Goal: Consume media (video, audio)

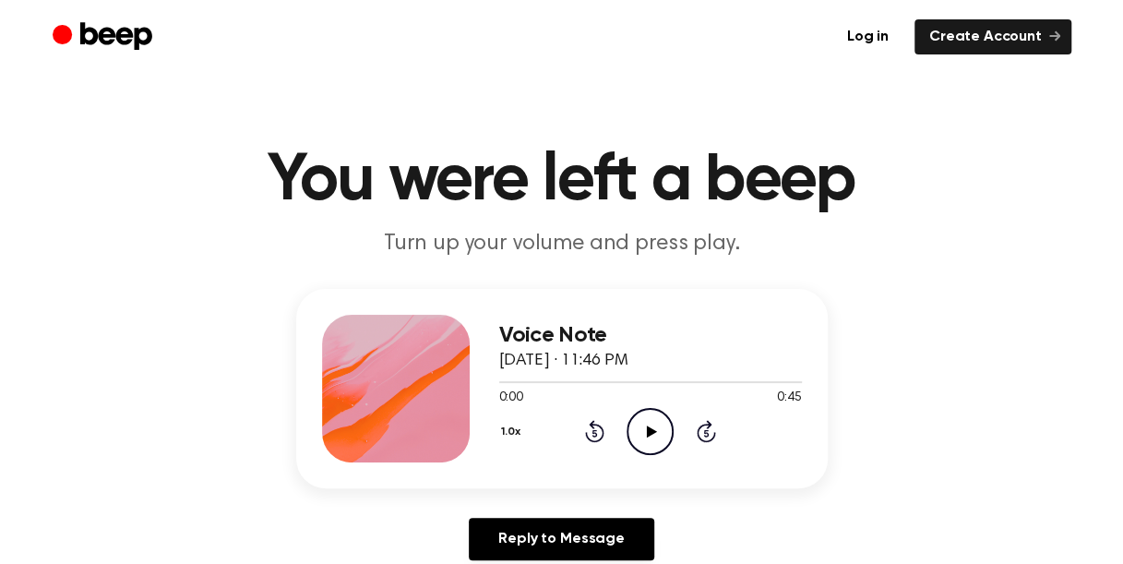
click at [650, 415] on icon "Play Audio" at bounding box center [650, 431] width 47 height 47
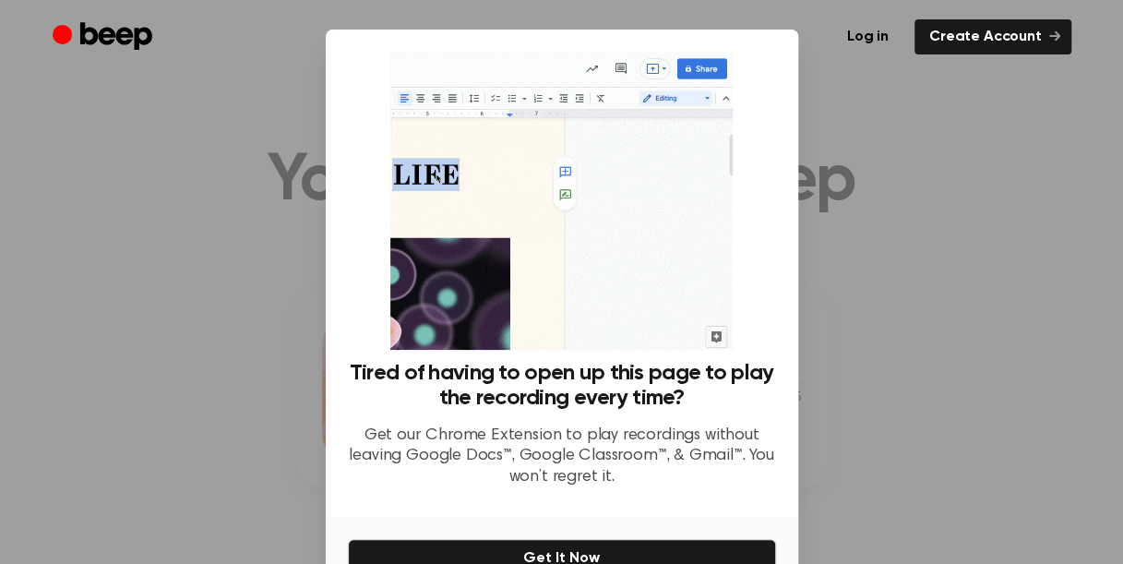
click at [821, 298] on div at bounding box center [561, 282] width 1123 height 564
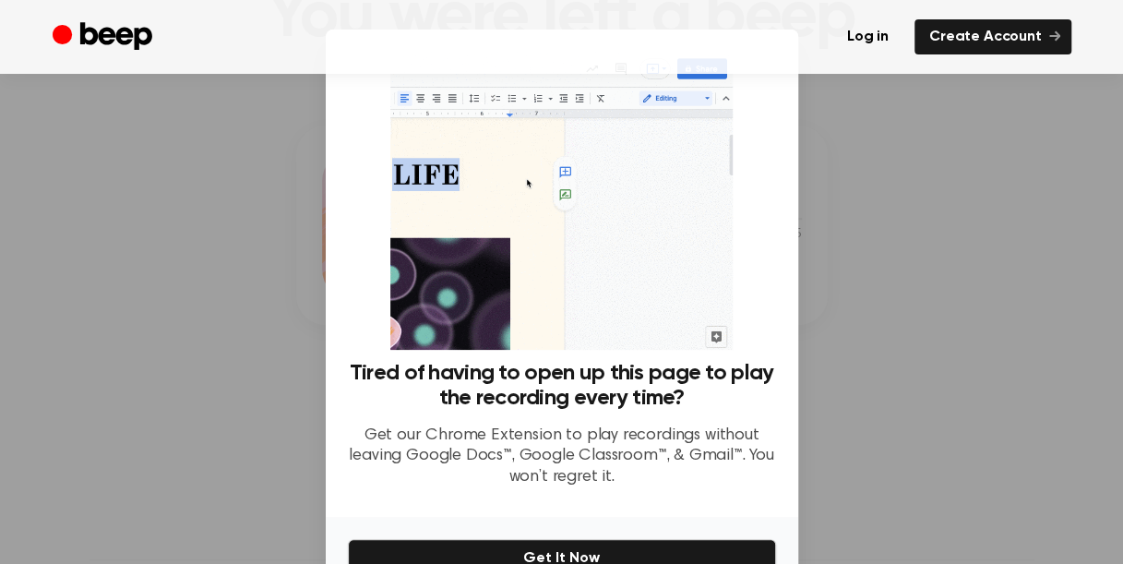
scroll to position [102, 0]
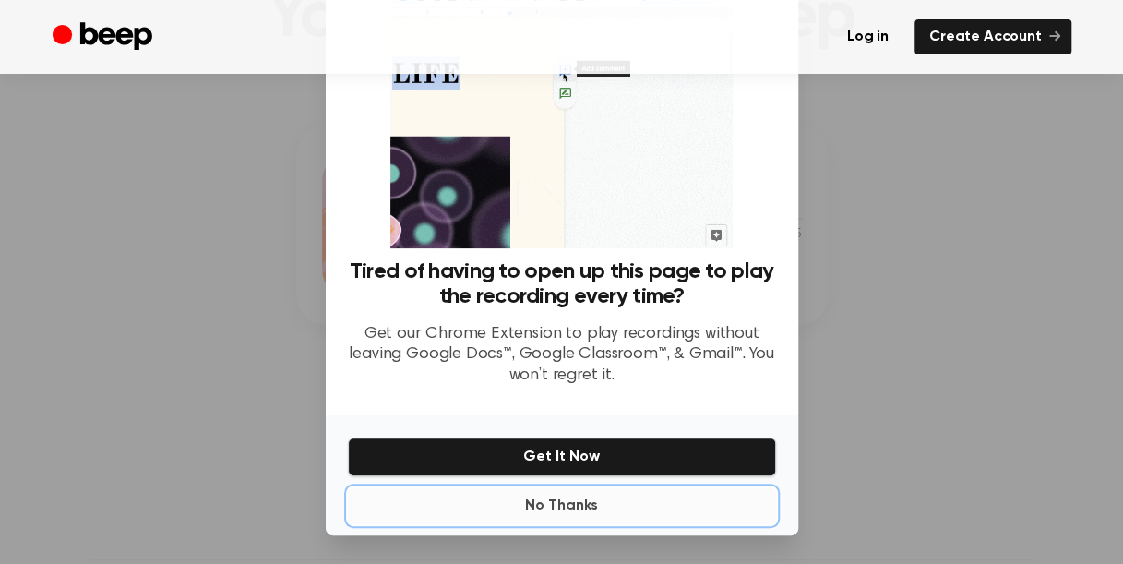
click at [570, 504] on button "No Thanks" at bounding box center [562, 505] width 428 height 37
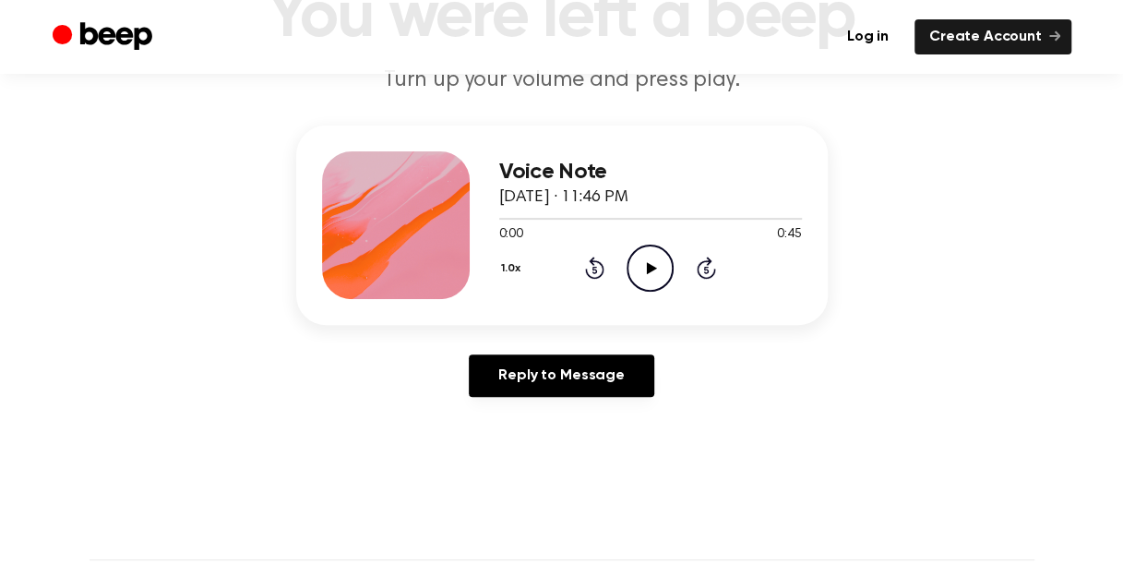
click at [652, 266] on icon at bounding box center [652, 268] width 10 height 12
click at [702, 269] on icon "Skip 5 seconds" at bounding box center [706, 268] width 20 height 24
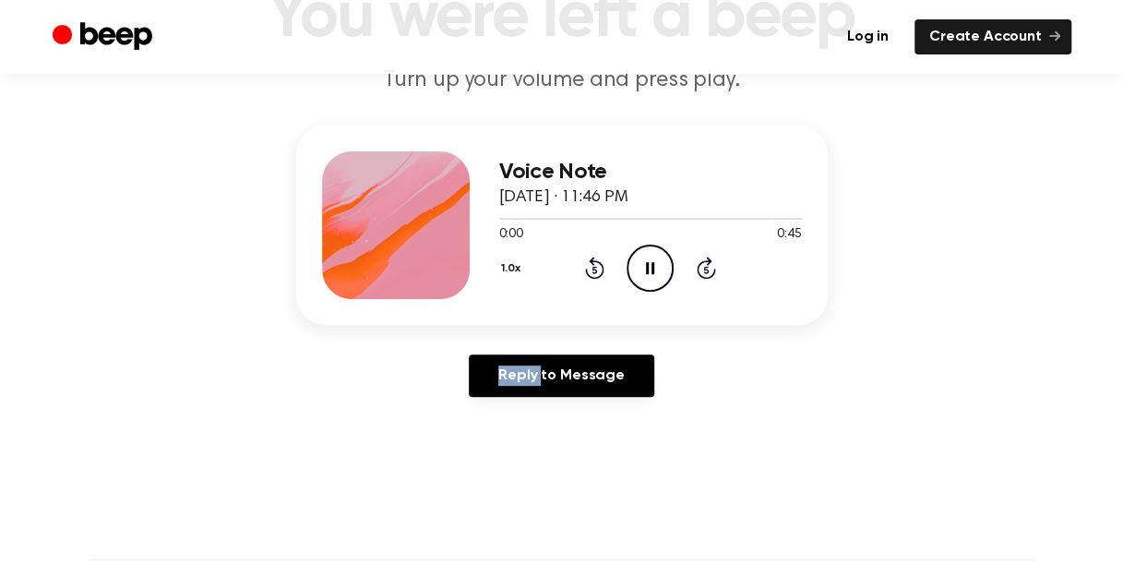
click at [702, 269] on icon "Skip 5 seconds" at bounding box center [706, 268] width 20 height 24
drag, startPoint x: 702, startPoint y: 269, endPoint x: 702, endPoint y: 257, distance: 12.0
click at [702, 257] on icon "Skip 5 seconds" at bounding box center [706, 268] width 20 height 24
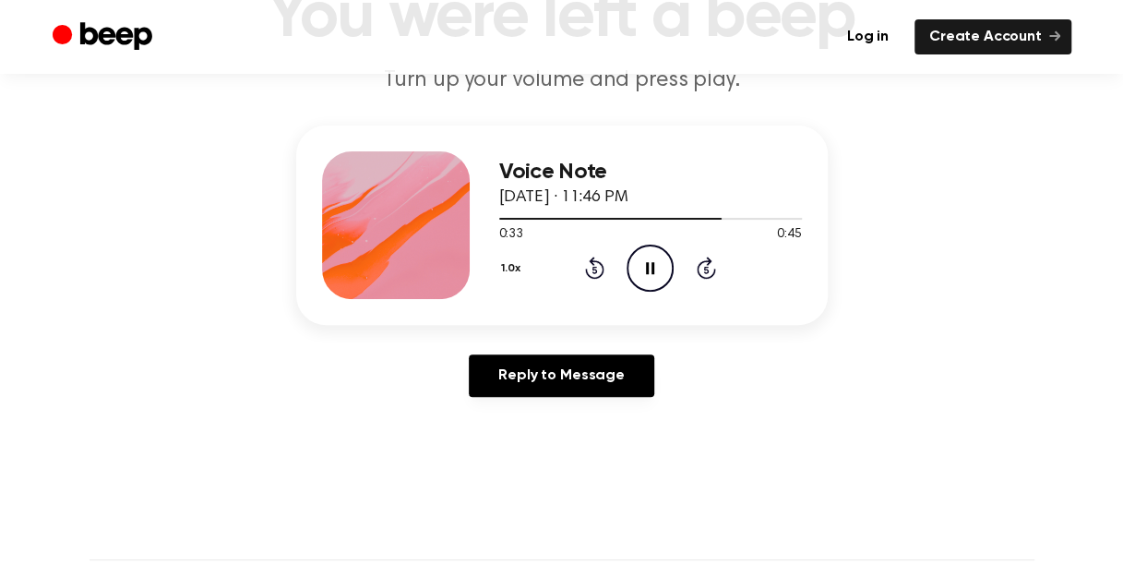
click at [606, 266] on div "1.0x Rewind 5 seconds Pause Audio Skip 5 seconds" at bounding box center [650, 268] width 303 height 47
click at [596, 267] on icon at bounding box center [595, 270] width 5 height 7
